Goal: Navigation & Orientation: Find specific page/section

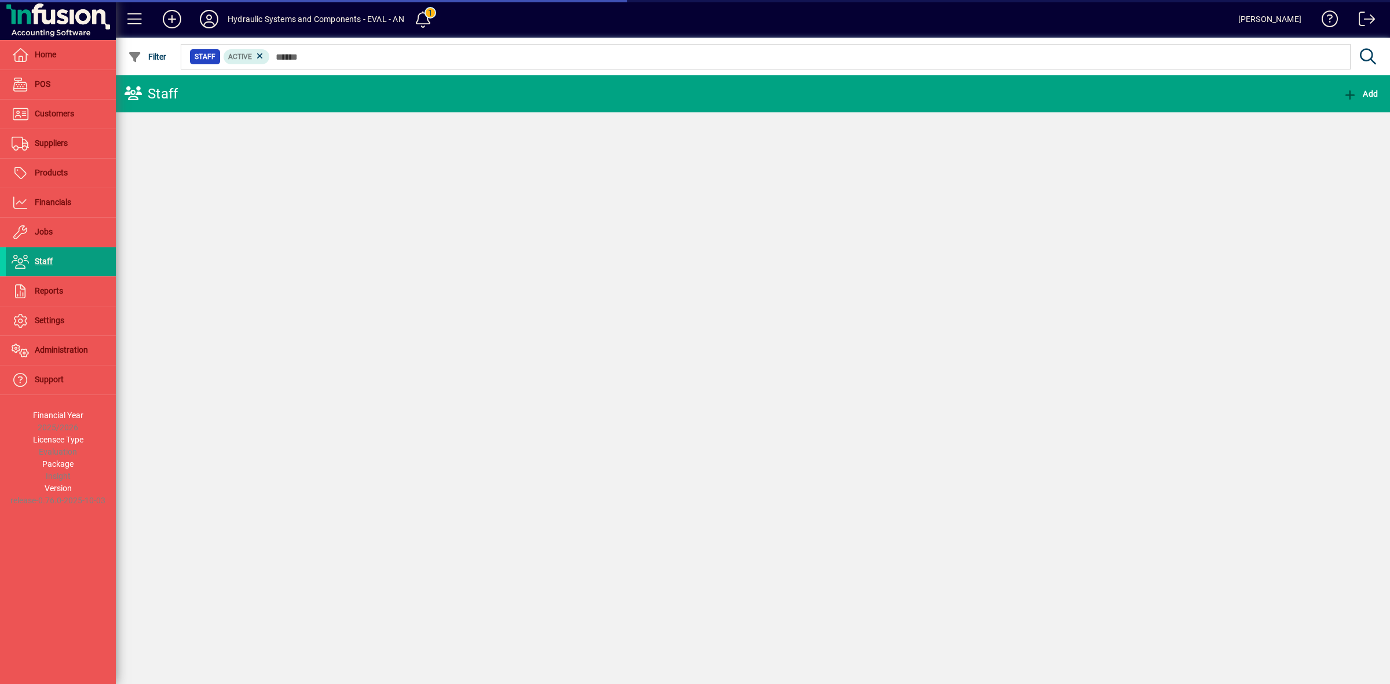
click at [39, 262] on span "Staff" at bounding box center [44, 261] width 18 height 9
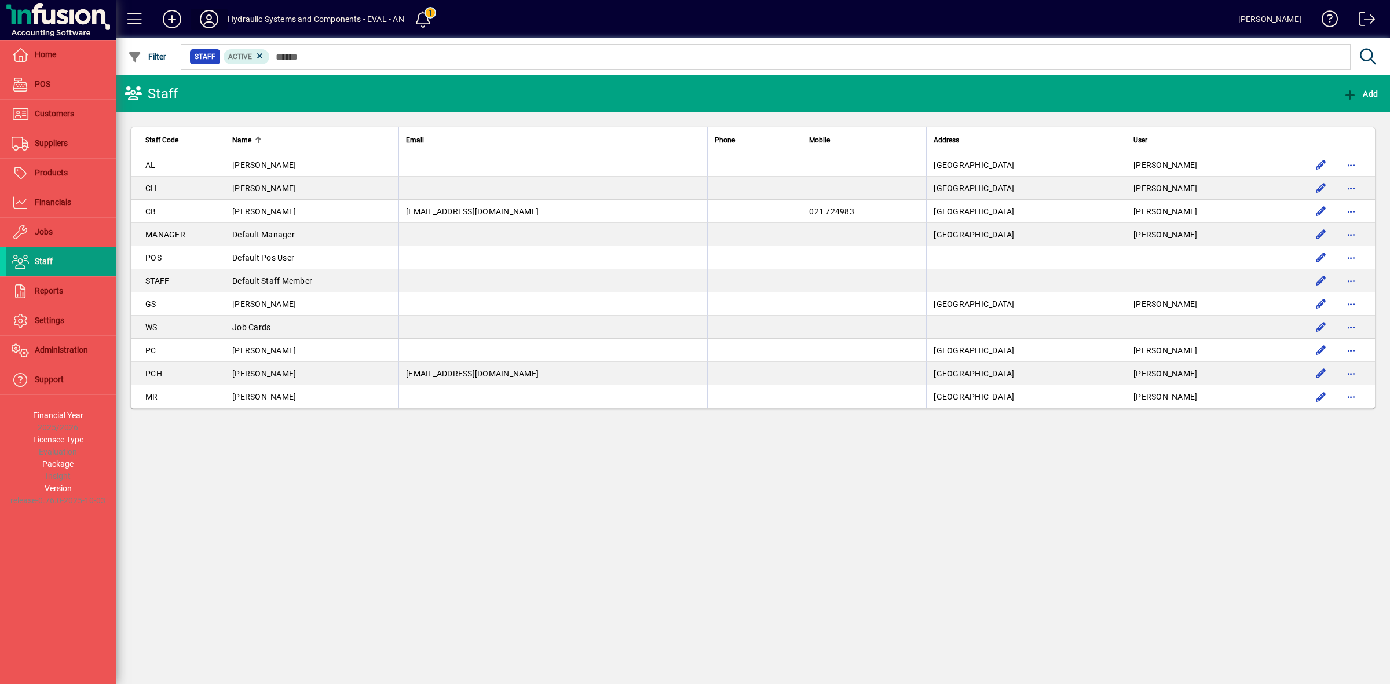
click at [204, 23] on icon at bounding box center [209, 19] width 23 height 19
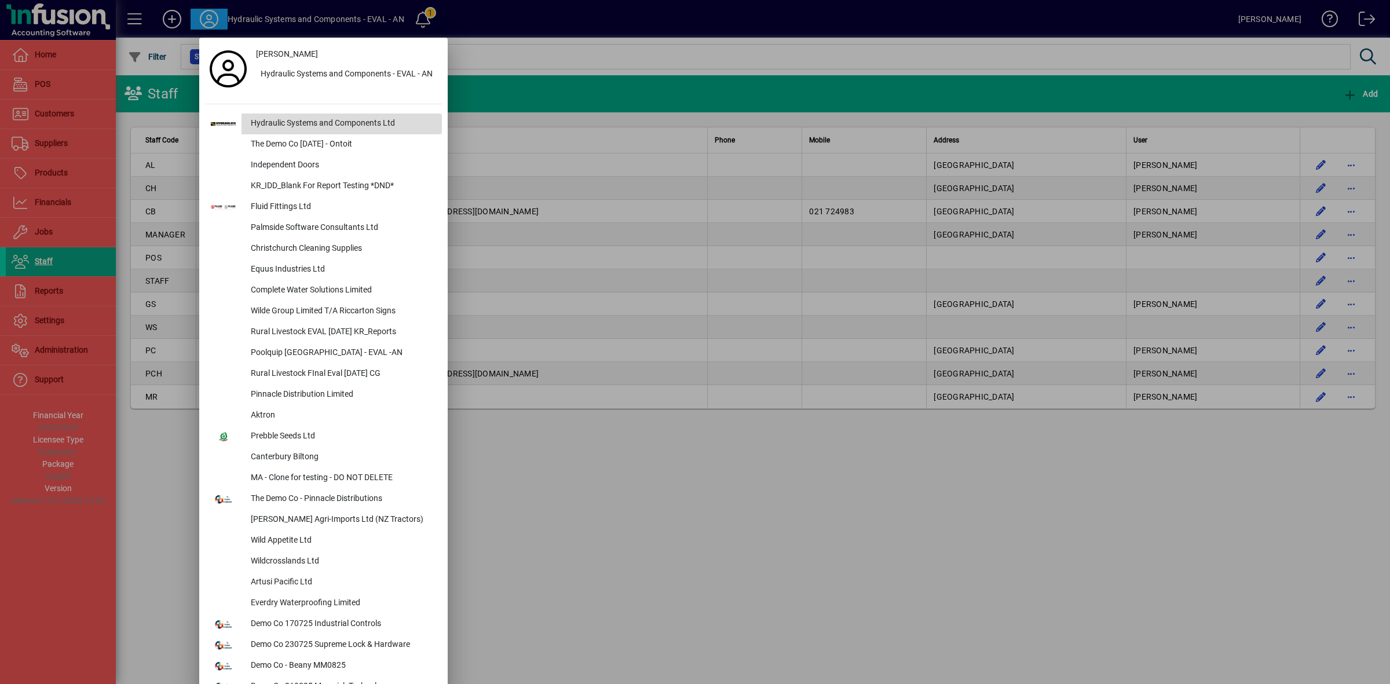
click at [286, 127] on div "Hydraulic Systems and Components Ltd" at bounding box center [342, 124] width 200 height 21
